Goal: Task Accomplishment & Management: Manage account settings

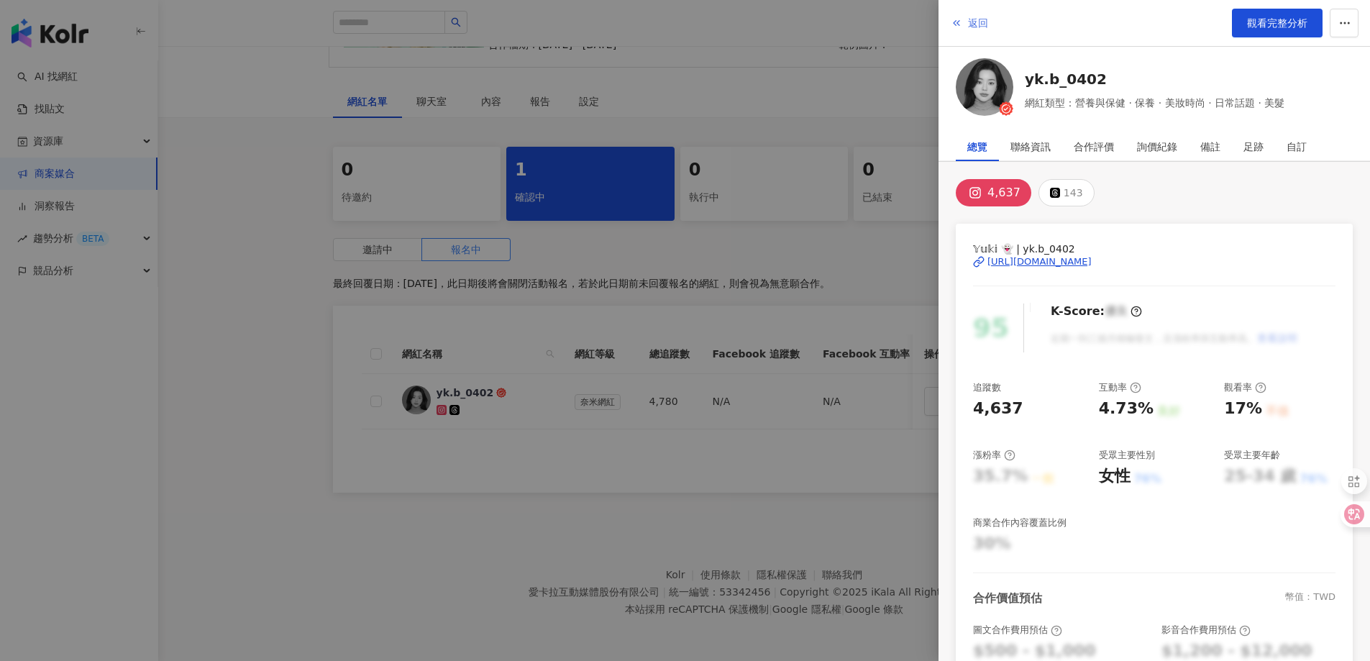
click at [967, 25] on button "返回" at bounding box center [969, 23] width 39 height 29
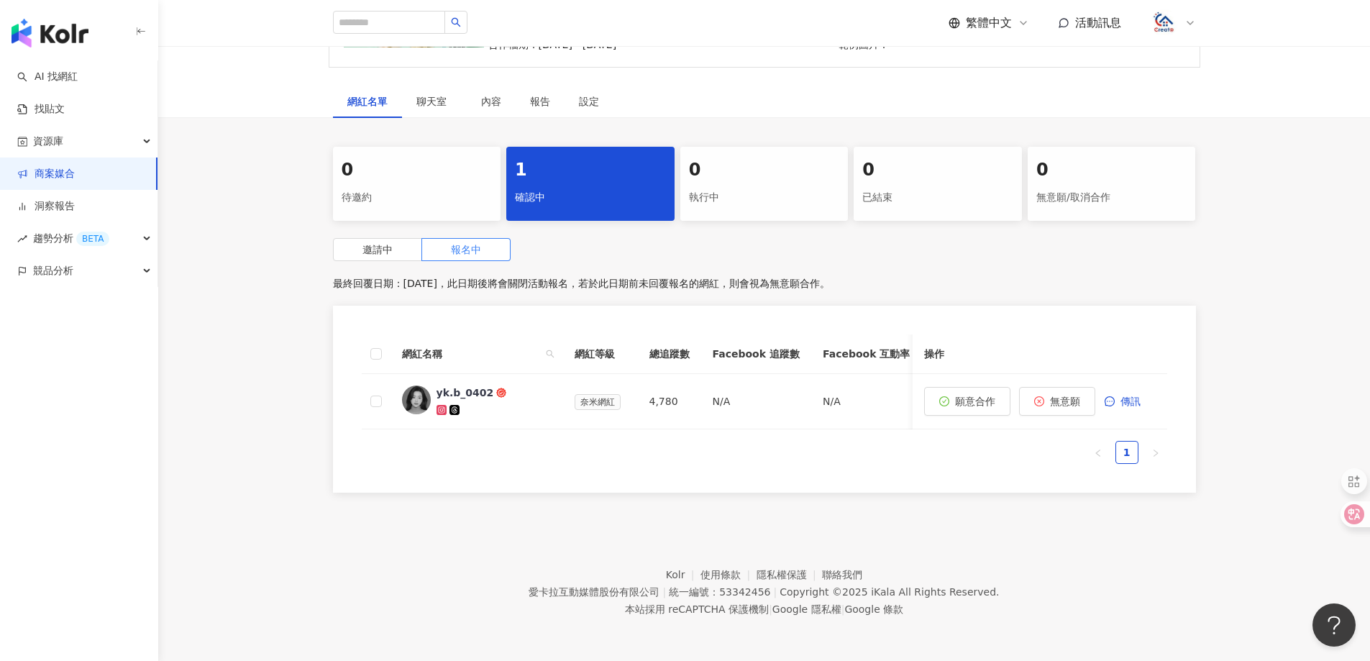
click at [53, 37] on img "button" at bounding box center [50, 33] width 77 height 29
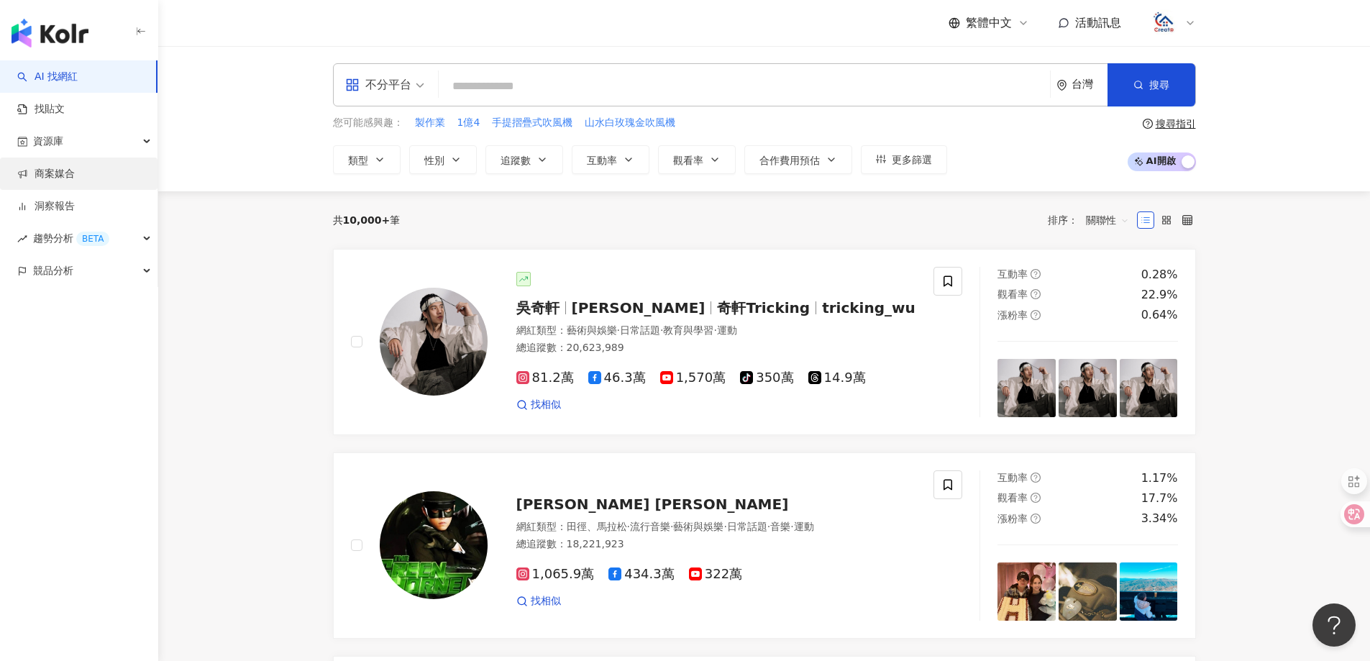
click at [62, 180] on link "商案媒合" at bounding box center [46, 174] width 58 height 14
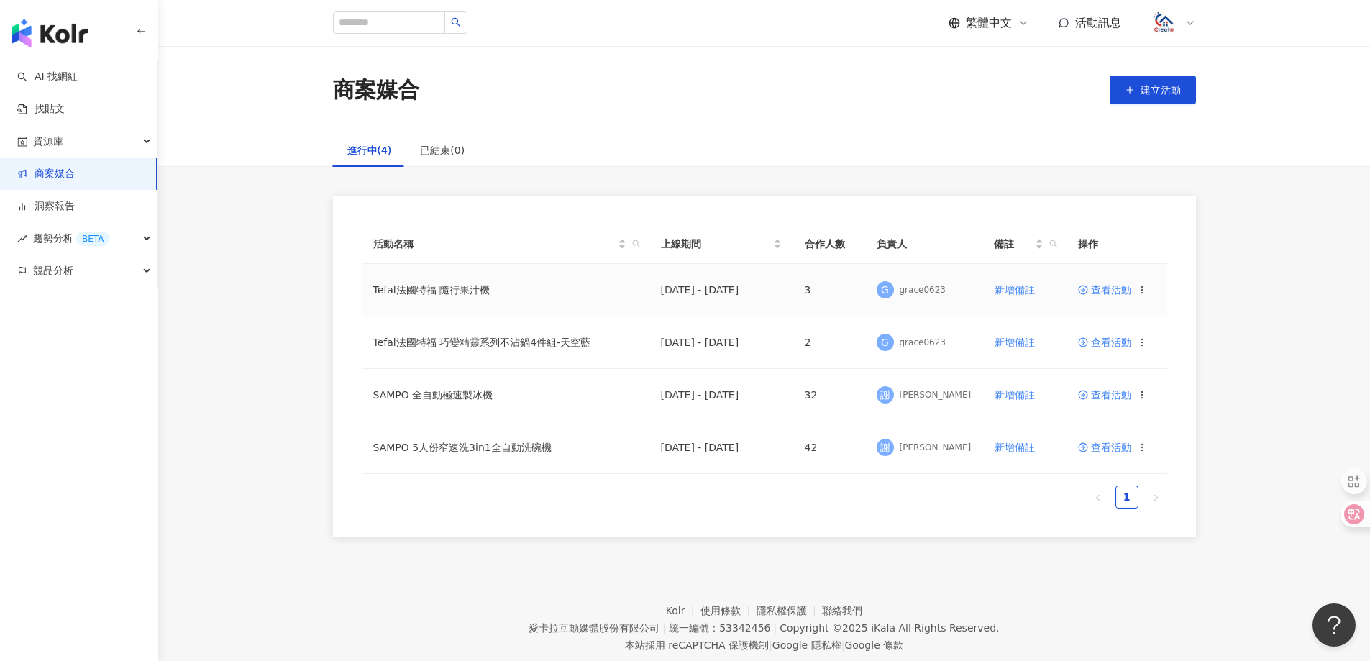
click at [1106, 290] on span "查看活動" at bounding box center [1104, 290] width 53 height 10
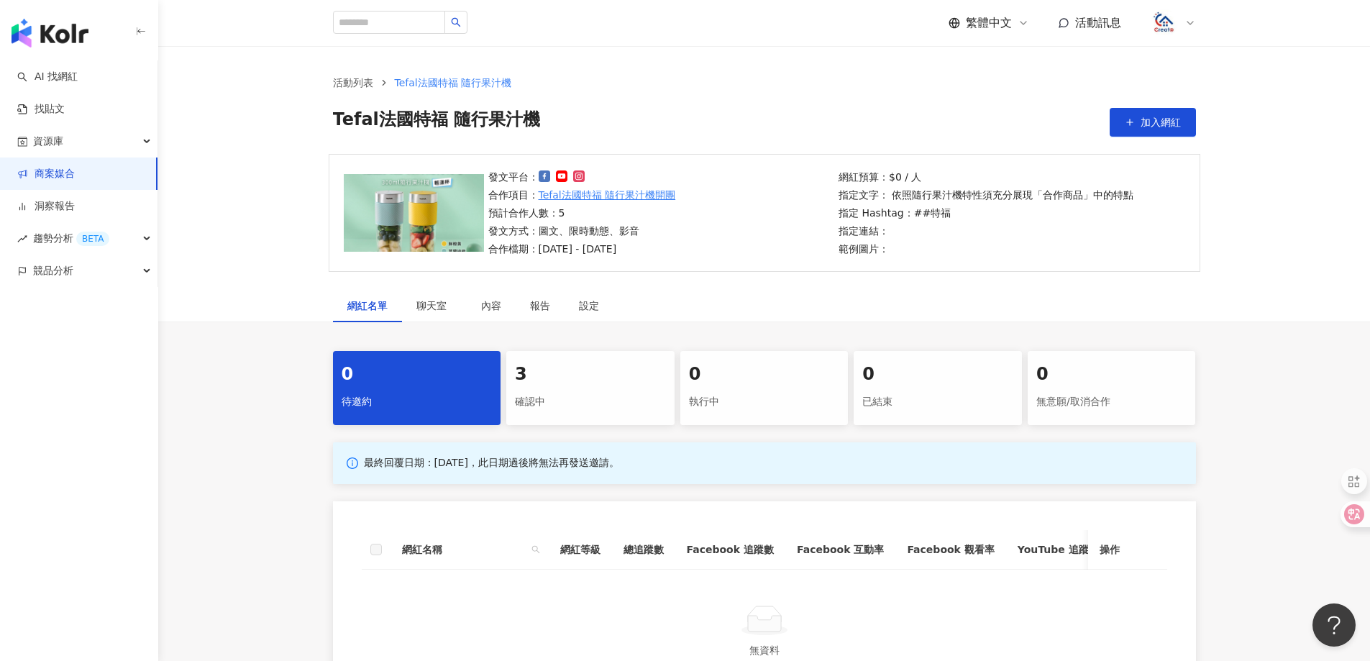
click at [533, 386] on div "3" at bounding box center [590, 374] width 151 height 24
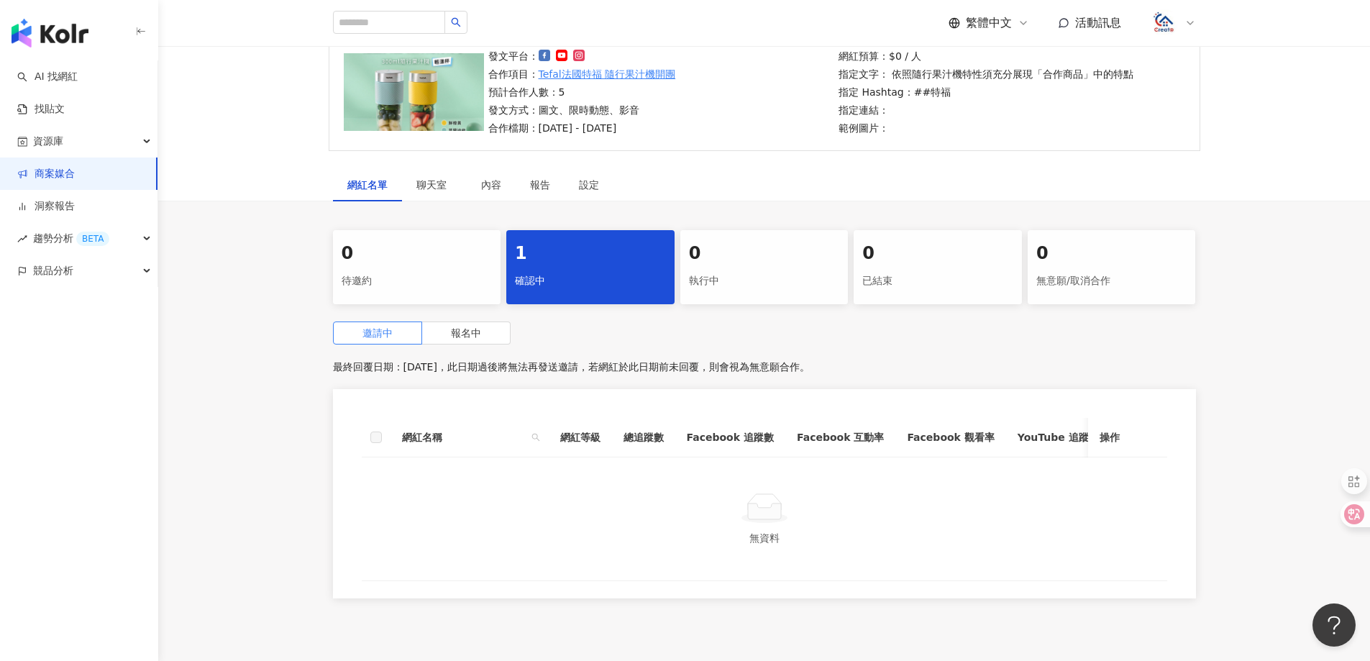
scroll to position [144, 0]
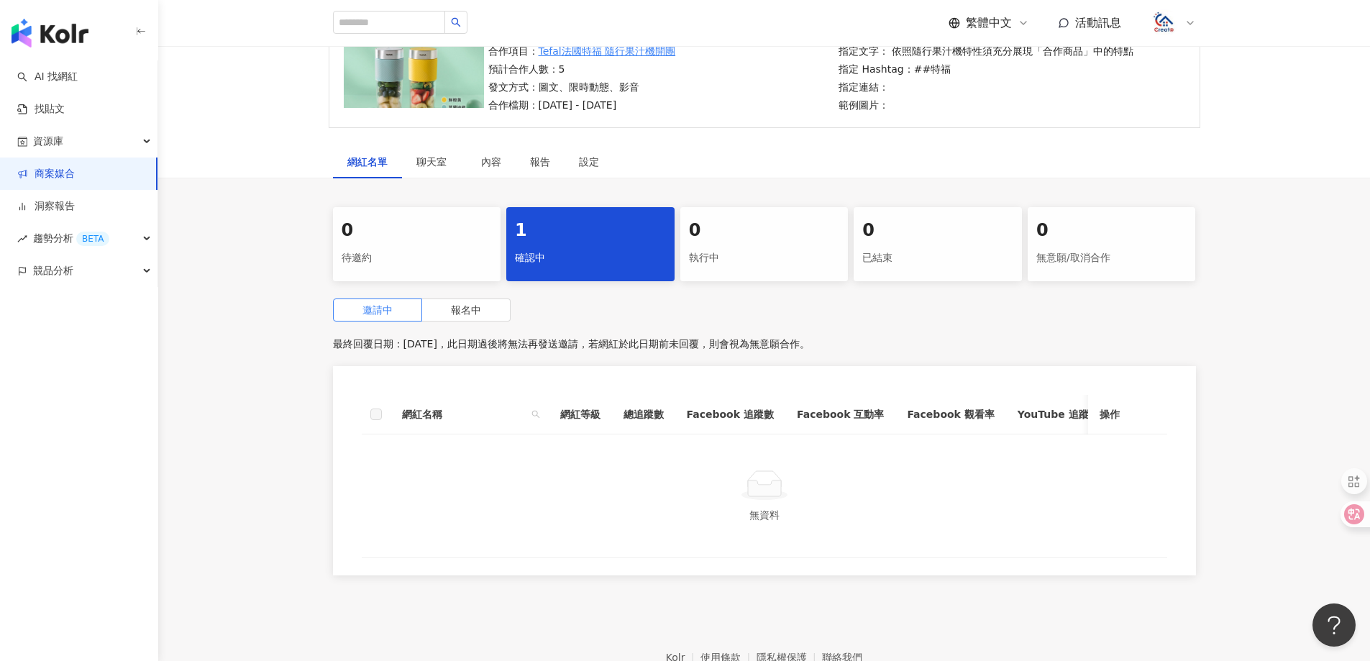
click at [589, 250] on div "確認中" at bounding box center [590, 258] width 151 height 24
click at [460, 309] on span "報名中" at bounding box center [466, 310] width 30 height 12
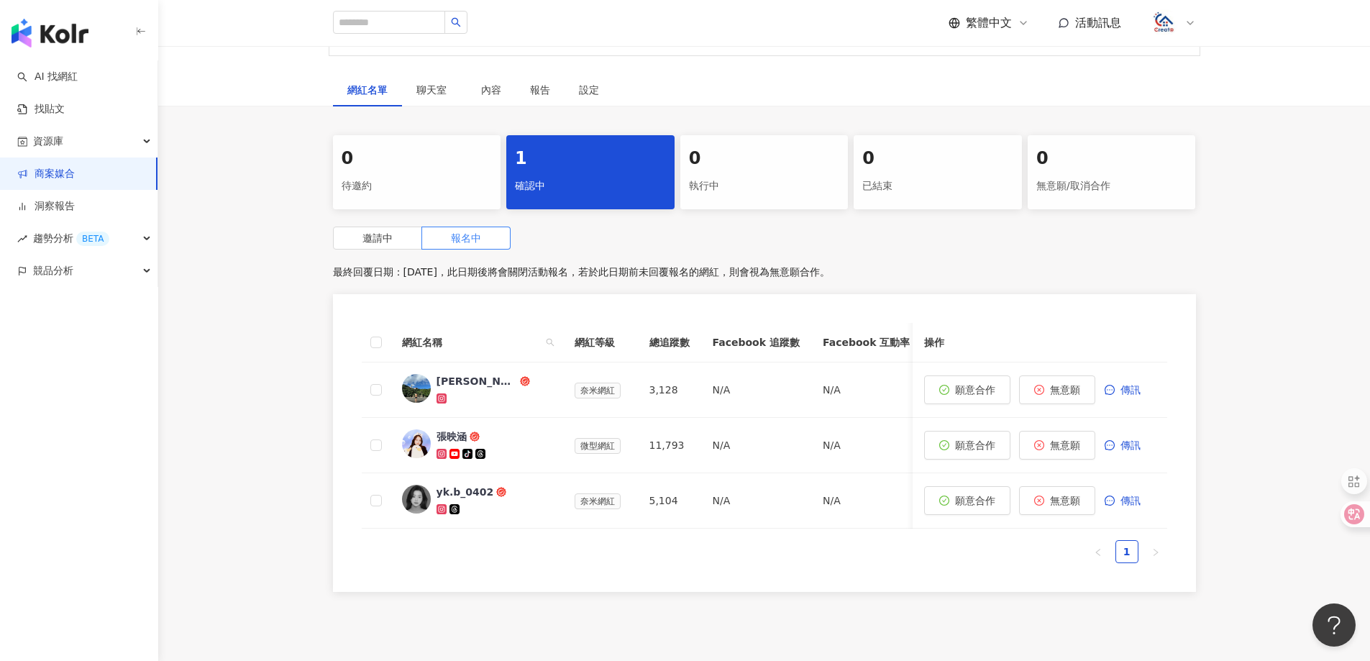
scroll to position [288, 0]
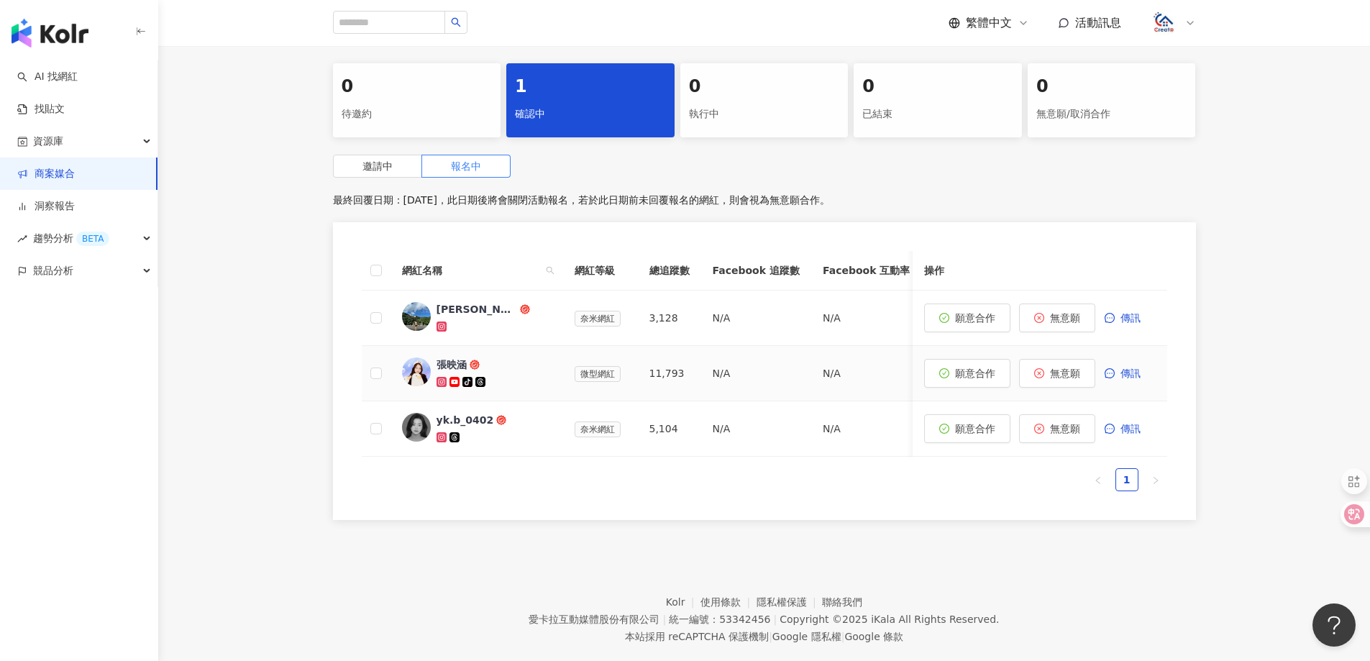
click at [414, 366] on img at bounding box center [416, 371] width 29 height 29
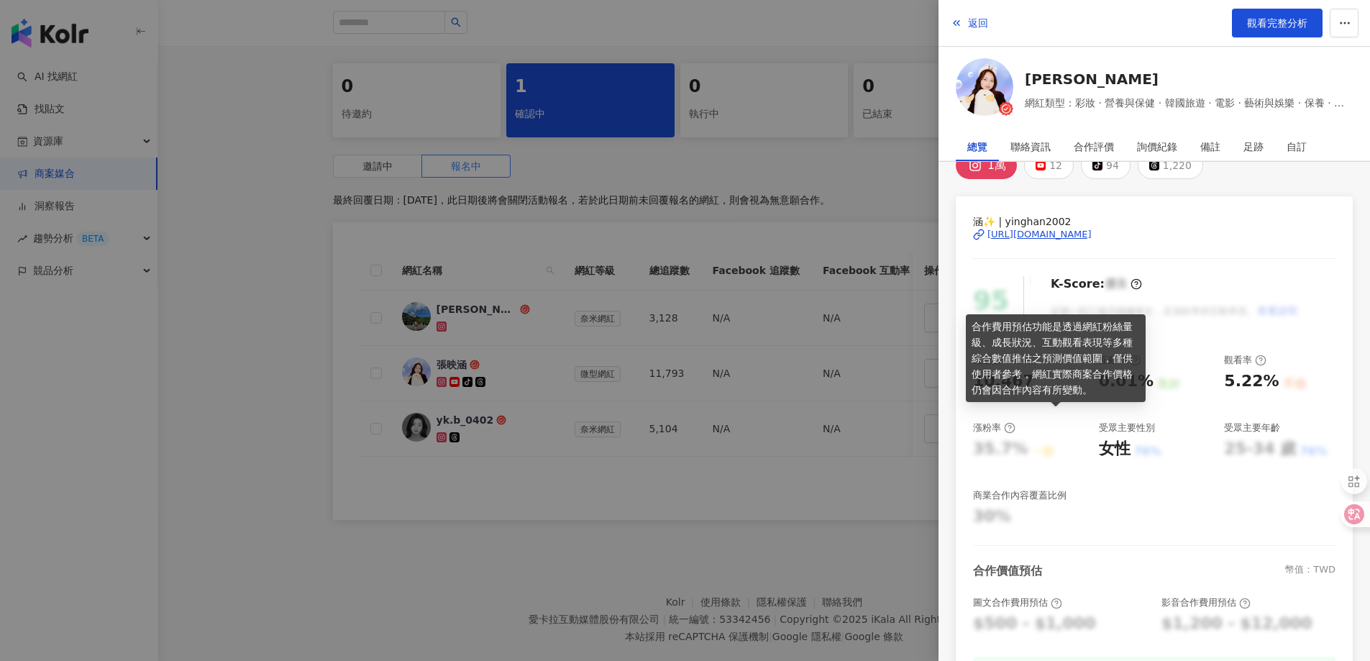
scroll to position [0, 0]
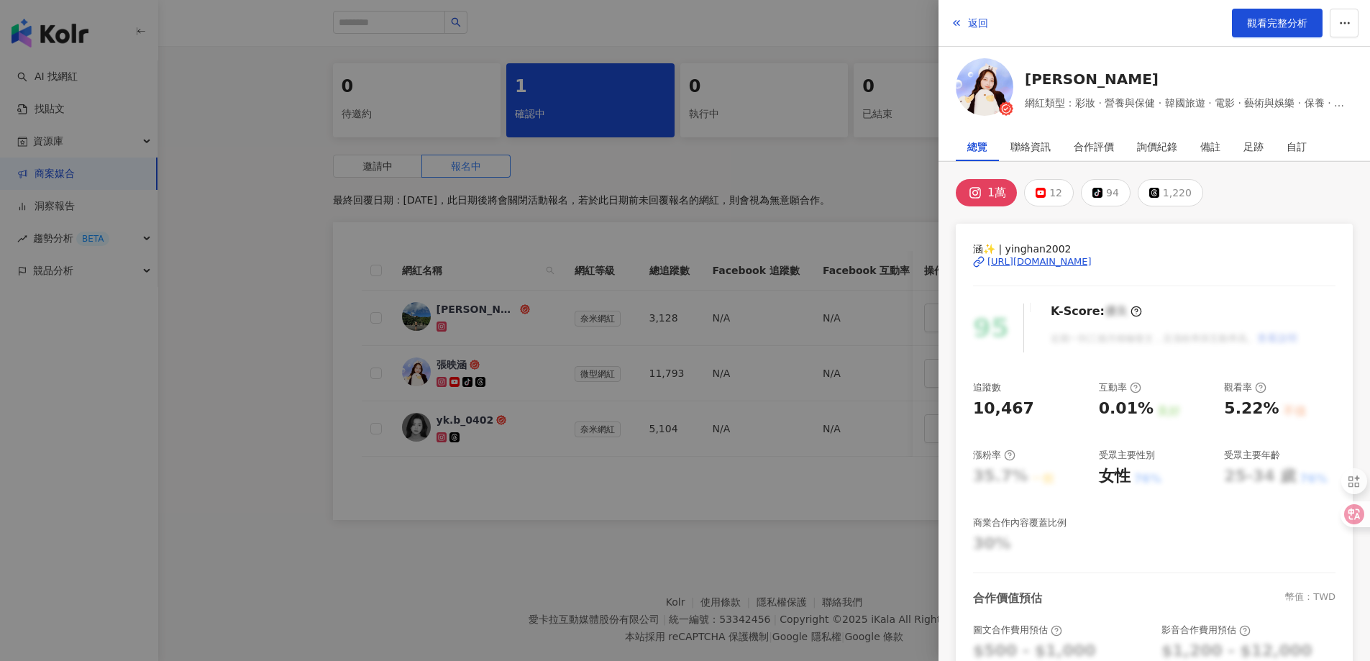
click at [1089, 257] on div "https://www.instagram.com/yinghan2002/" at bounding box center [1039, 261] width 104 height 13
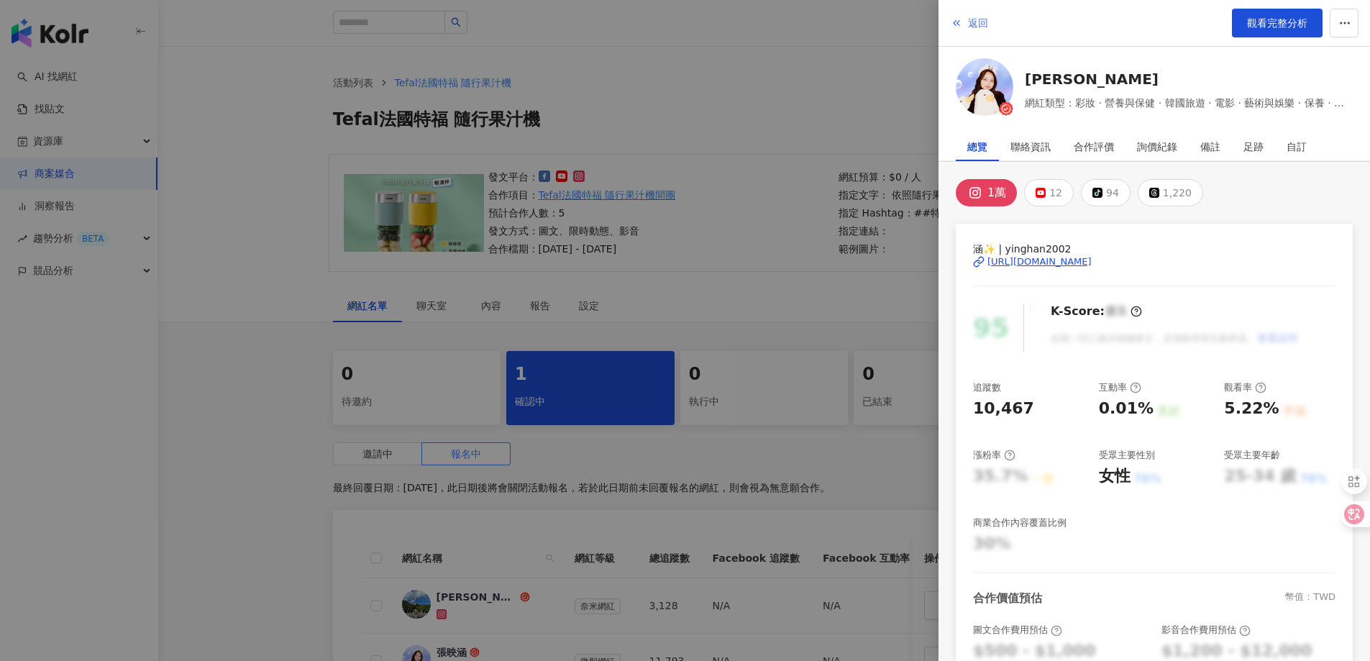
click at [968, 18] on span "返回" at bounding box center [978, 23] width 20 height 12
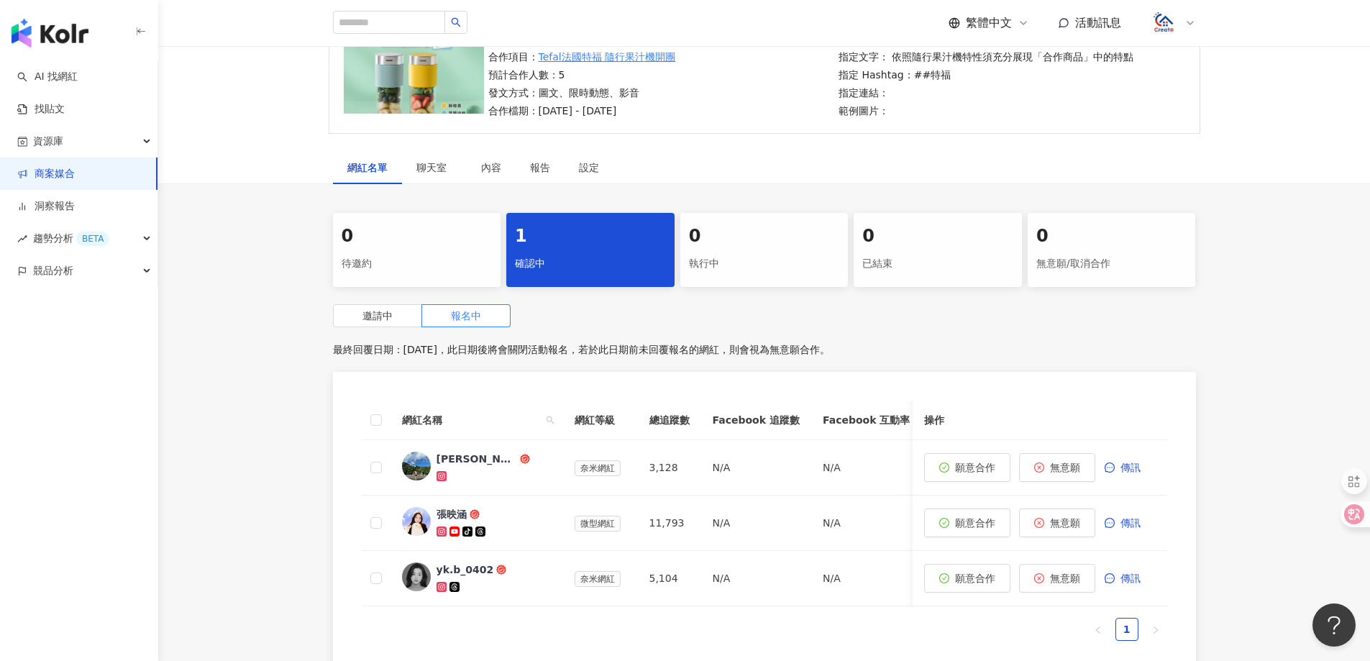
scroll to position [144, 0]
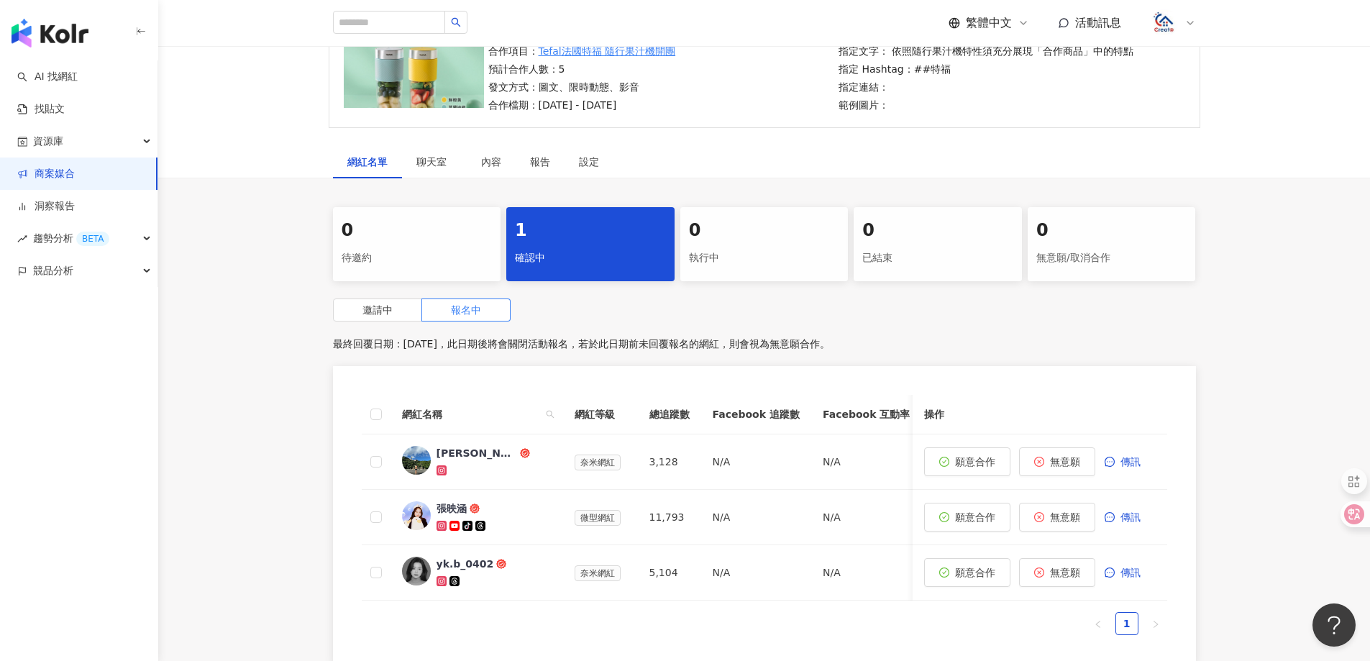
click at [436, 258] on div "待邀約" at bounding box center [416, 258] width 151 height 24
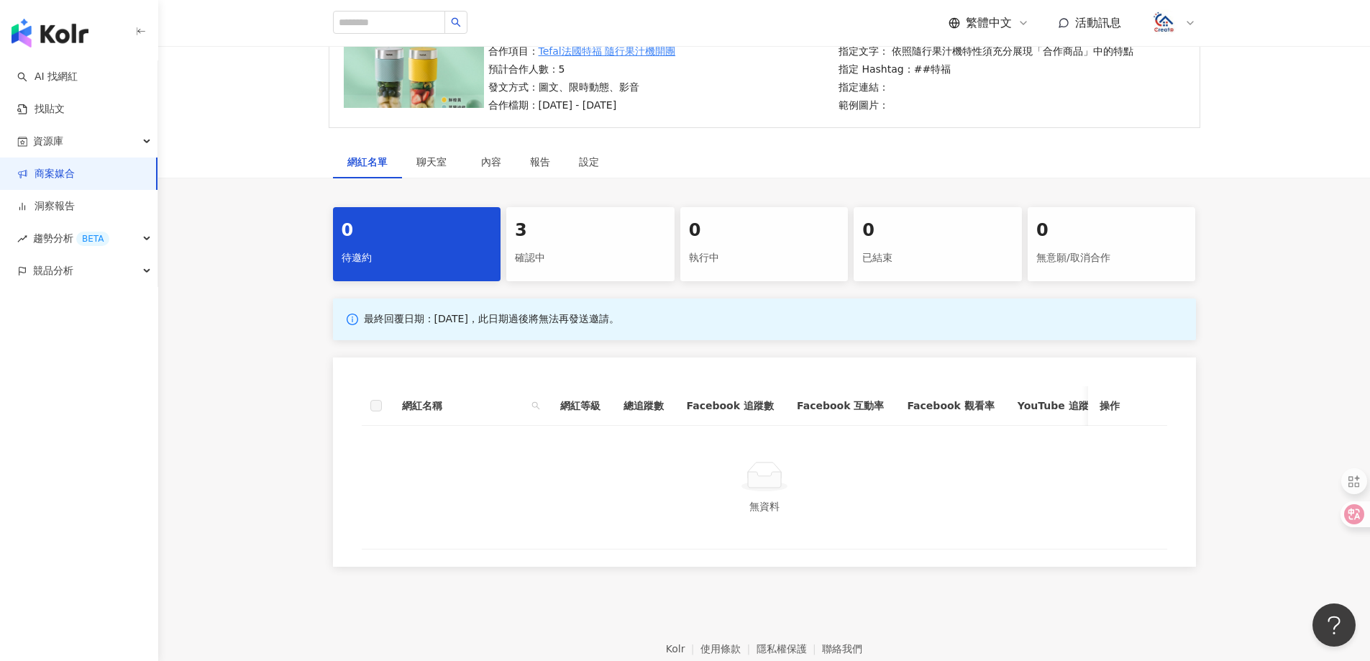
click at [560, 246] on div "確認中" at bounding box center [590, 258] width 151 height 24
